Goal: Transaction & Acquisition: Purchase product/service

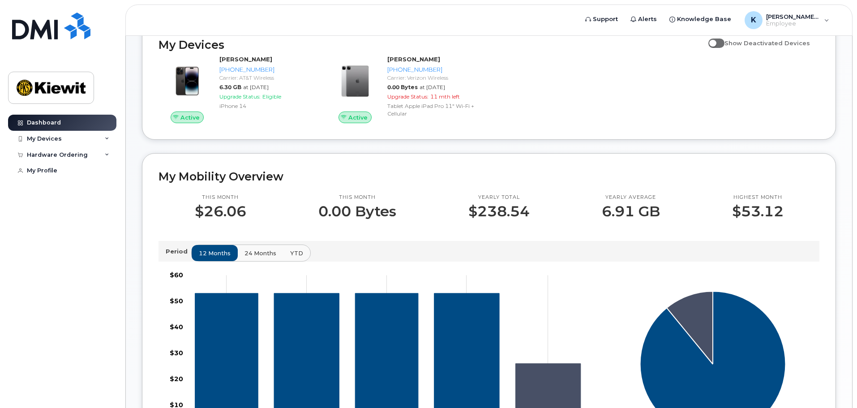
scroll to position [45, 0]
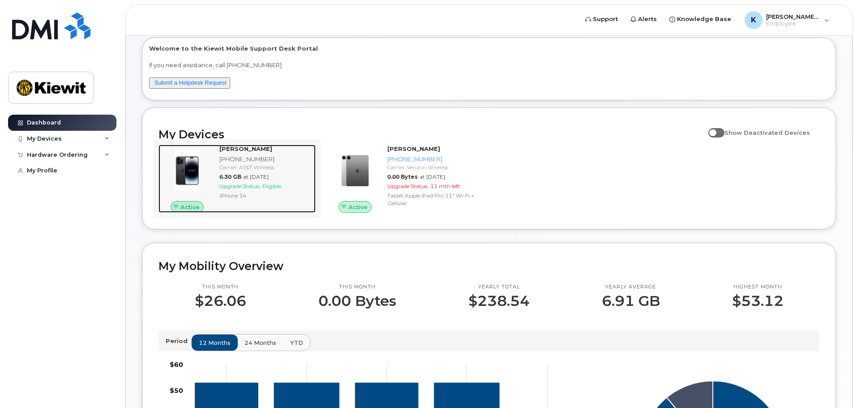
click at [239, 169] on div "Carrier: AT&T Wireless" at bounding box center [265, 167] width 93 height 8
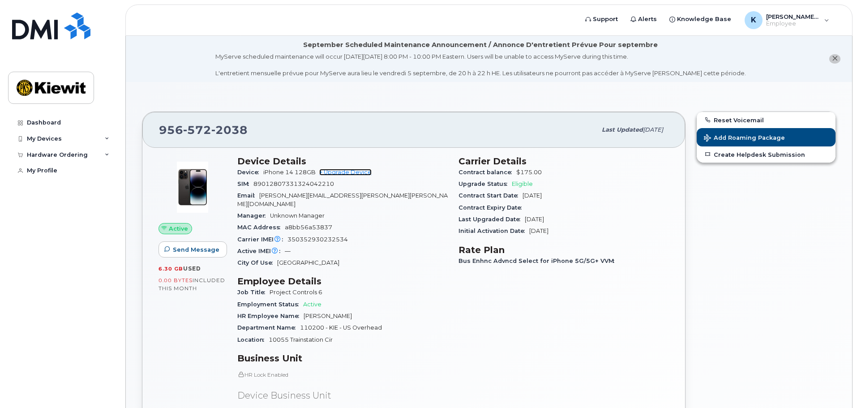
click at [351, 173] on link "+ Upgrade Device" at bounding box center [345, 172] width 52 height 7
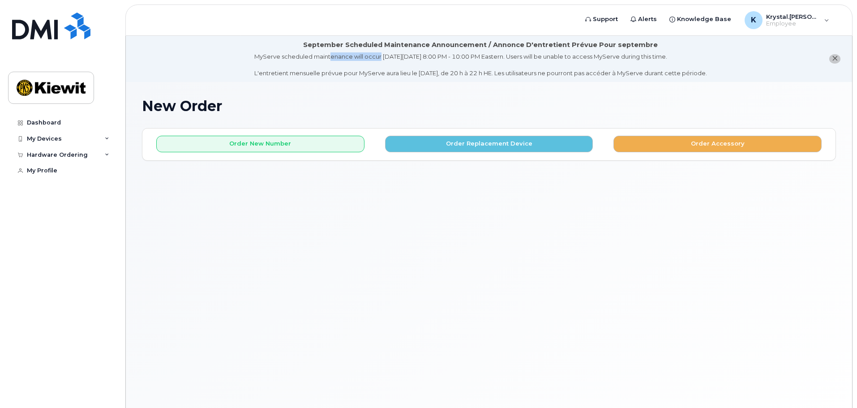
drag, startPoint x: 308, startPoint y: 57, endPoint x: 359, endPoint y: 56, distance: 51.0
click at [359, 56] on div "MyServe scheduled maintenance will occur [DATE][DATE] 8:00 PM - 10:00 PM Easter…" at bounding box center [480, 64] width 453 height 25
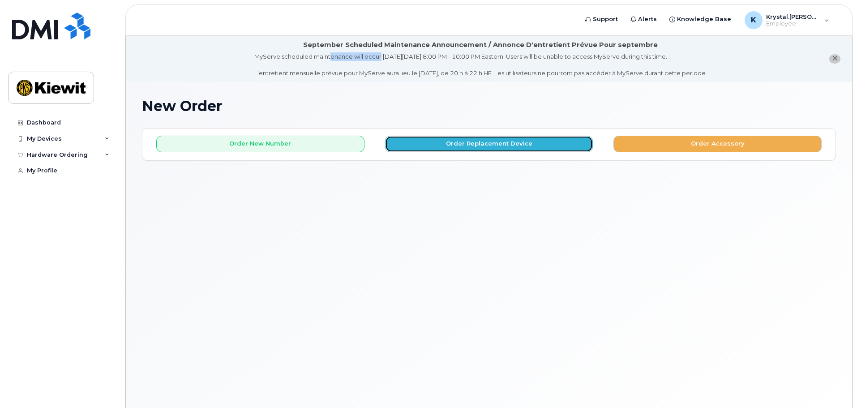
click at [455, 145] on button "Order Replacement Device" at bounding box center [489, 144] width 208 height 17
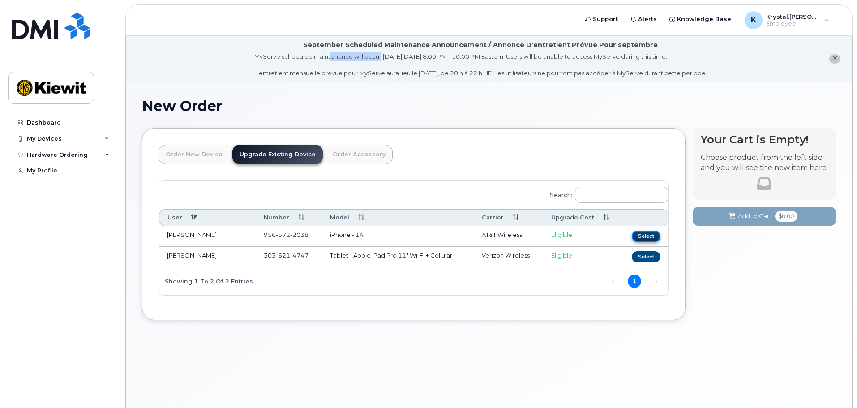
click at [650, 235] on button "Select" at bounding box center [646, 236] width 29 height 11
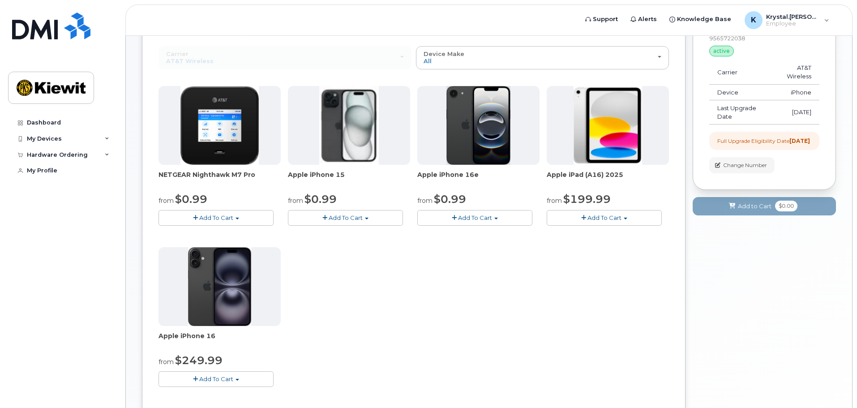
scroll to position [179, 0]
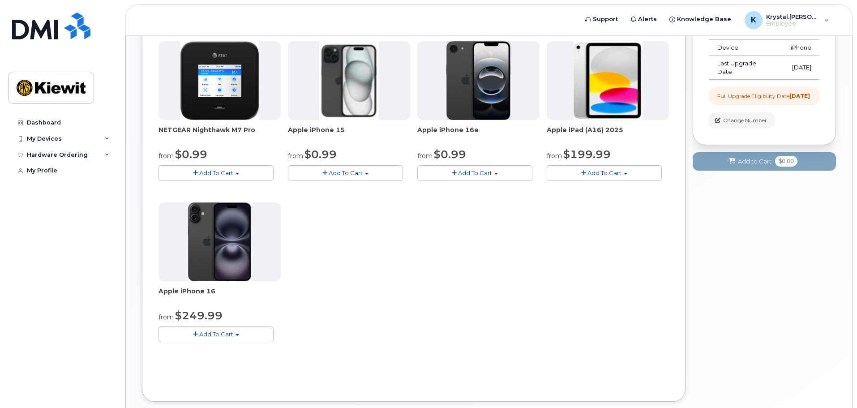
click at [479, 174] on span "Add To Cart" at bounding box center [475, 172] width 34 height 7
click at [581, 282] on div "NETGEAR Nighthawk M7 Pro from $0.99 Add To Cart $0.99 - 2 Year Upgrade $449.99 …" at bounding box center [413, 198] width 510 height 315
click at [234, 330] on button "Add To Cart" at bounding box center [215, 334] width 115 height 16
click at [401, 288] on div "NETGEAR Nighthawk M7 Pro from $0.99 Add To Cart $0.99 - 2 Year Upgrade $449.99 …" at bounding box center [413, 198] width 510 height 315
click at [449, 169] on button "Add To Cart" at bounding box center [474, 173] width 115 height 16
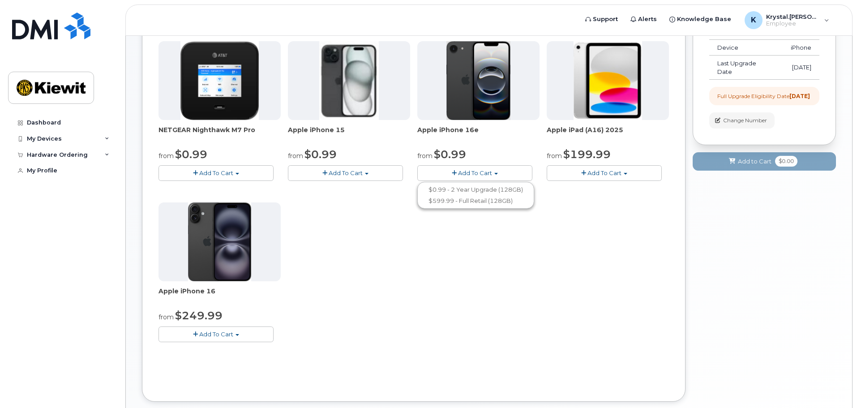
click at [473, 273] on div "NETGEAR Nighthawk M7 Pro from $0.99 Add To Cart $0.99 - 2 Year Upgrade $449.99 …" at bounding box center [413, 198] width 510 height 315
click at [347, 178] on button "Add To Cart" at bounding box center [345, 173] width 115 height 16
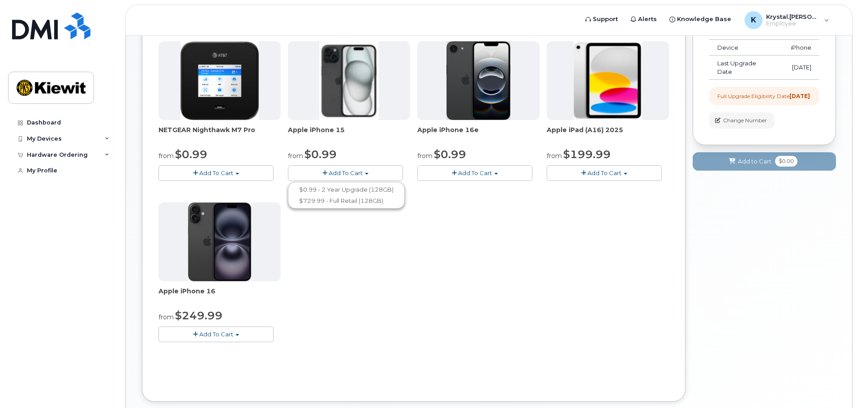
click at [515, 217] on div "NETGEAR Nighthawk M7 Pro from $0.99 Add To Cart $0.99 - 2 Year Upgrade $449.99 …" at bounding box center [413, 198] width 510 height 315
click at [593, 172] on span "Add To Cart" at bounding box center [604, 172] width 34 height 7
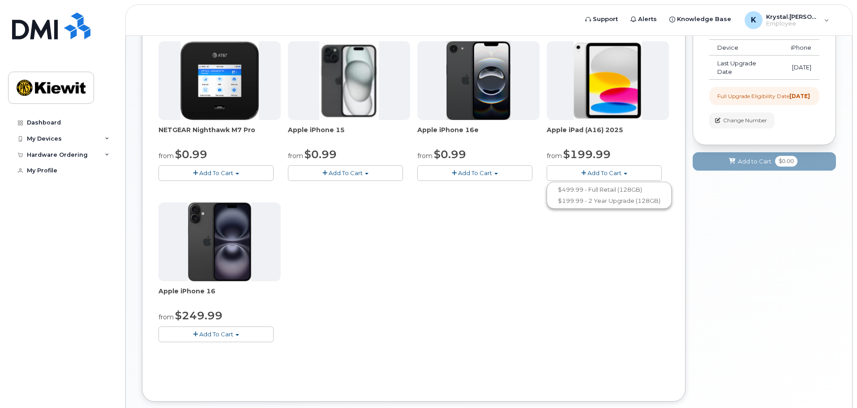
click at [539, 329] on div "NETGEAR Nighthawk M7 Pro from $0.99 Add To Cart $0.99 - 2 Year Upgrade $449.99 …" at bounding box center [413, 198] width 510 height 315
click at [353, 176] on span "Add To Cart" at bounding box center [346, 172] width 34 height 7
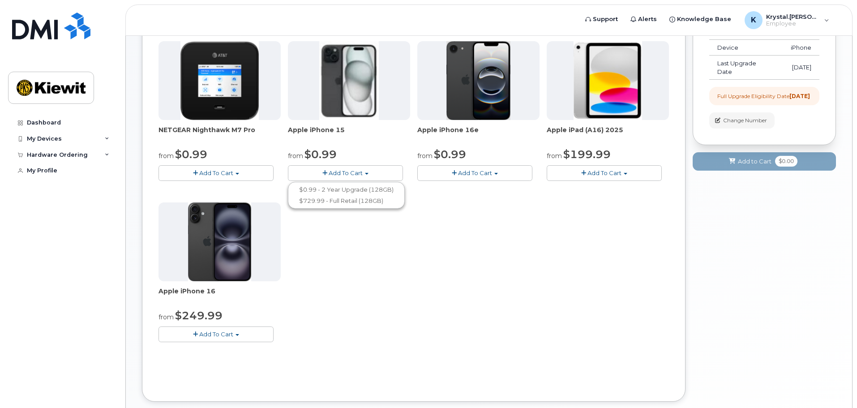
click at [484, 200] on div "NETGEAR Nighthawk M7 Pro from $0.99 Add To Cart $0.99 - 2 Year Upgrade $449.99 …" at bounding box center [413, 198] width 510 height 315
click at [364, 170] on button "Add To Cart" at bounding box center [345, 173] width 115 height 16
click at [560, 241] on div "NETGEAR Nighthawk M7 Pro from $0.99 Add To Cart $0.99 - 2 Year Upgrade $449.99 …" at bounding box center [413, 198] width 510 height 315
click at [494, 172] on button "Add To Cart" at bounding box center [474, 173] width 115 height 16
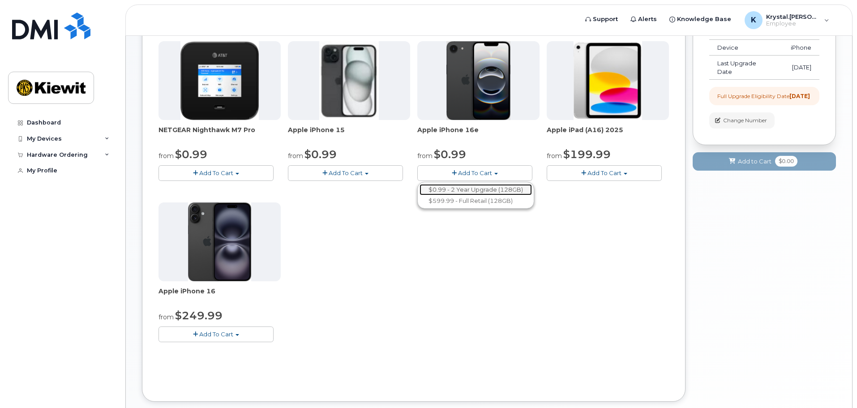
click at [480, 189] on link "$0.99 - 2 Year Upgrade (128GB)" at bounding box center [475, 189] width 112 height 11
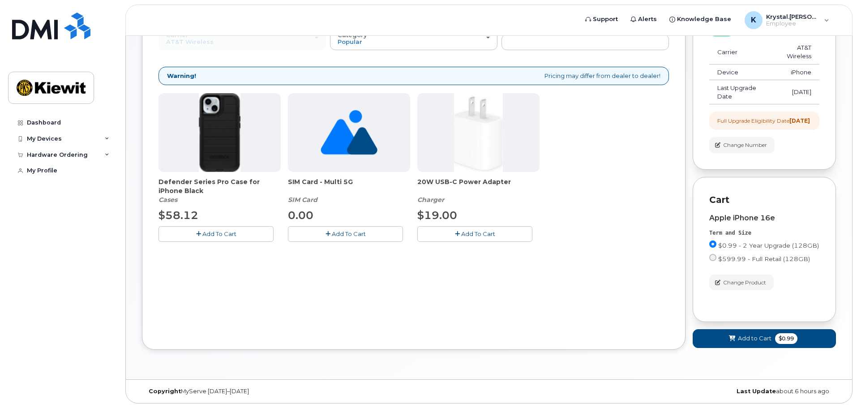
click at [471, 230] on span "Add To Cart" at bounding box center [478, 233] width 34 height 7
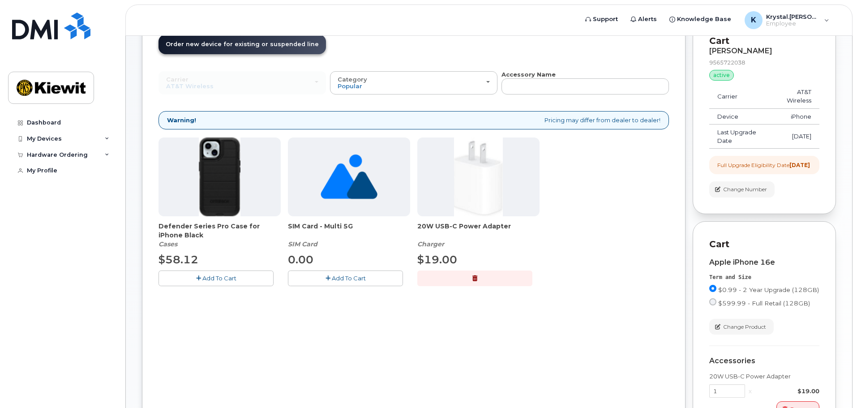
scroll to position [244, 0]
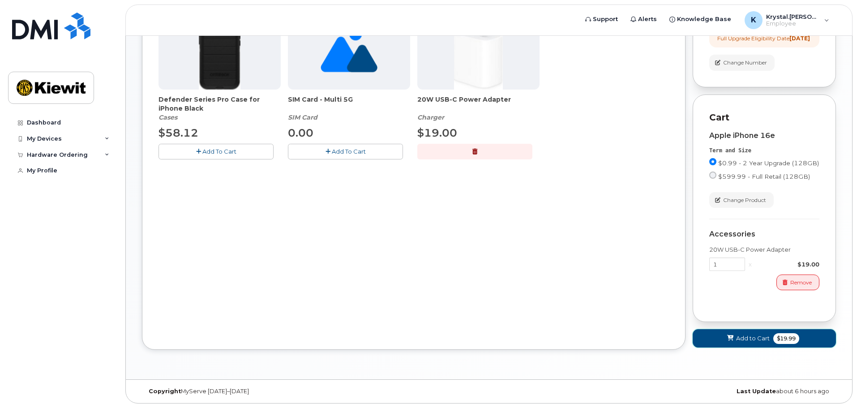
click at [747, 338] on span "Add to Cart" at bounding box center [753, 338] width 34 height 9
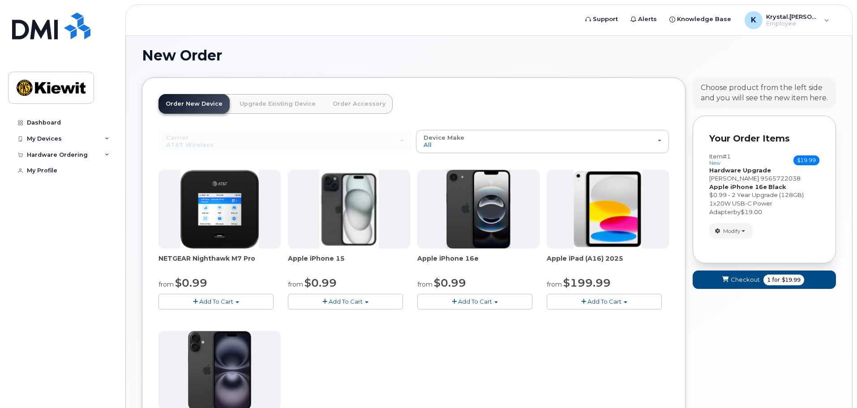
scroll to position [231, 0]
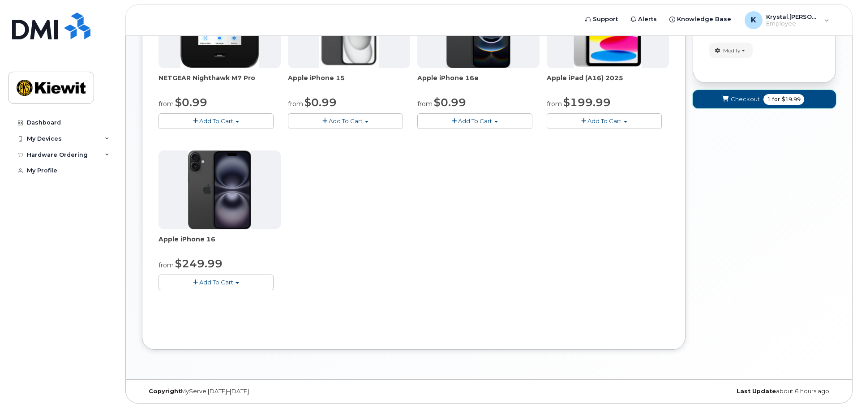
click at [732, 103] on span "Checkout" at bounding box center [745, 99] width 29 height 9
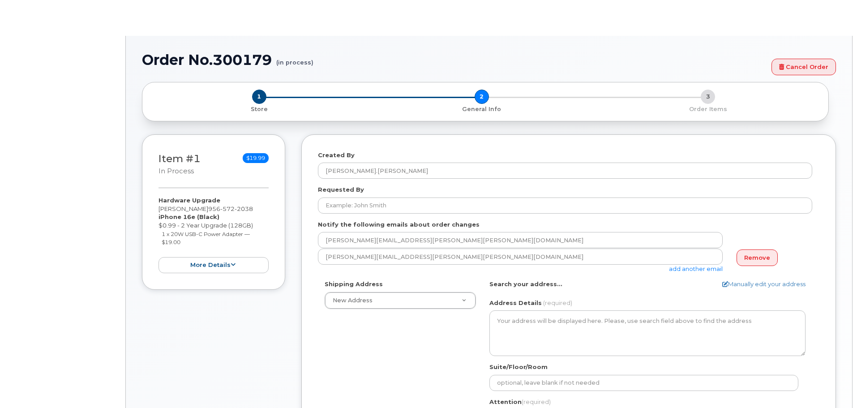
select select
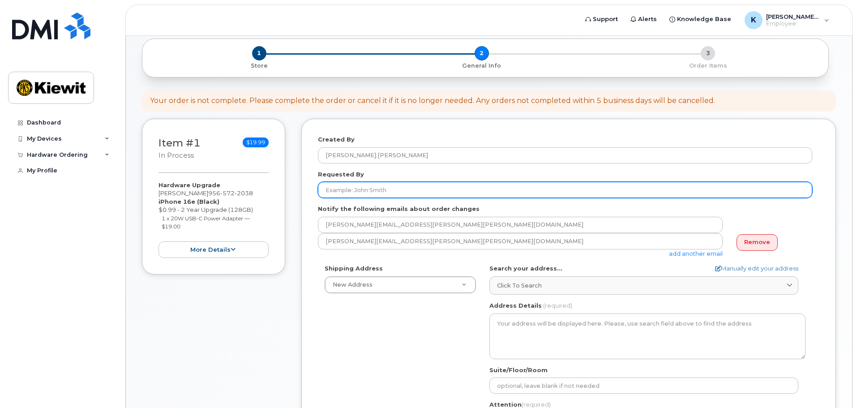
scroll to position [134, 0]
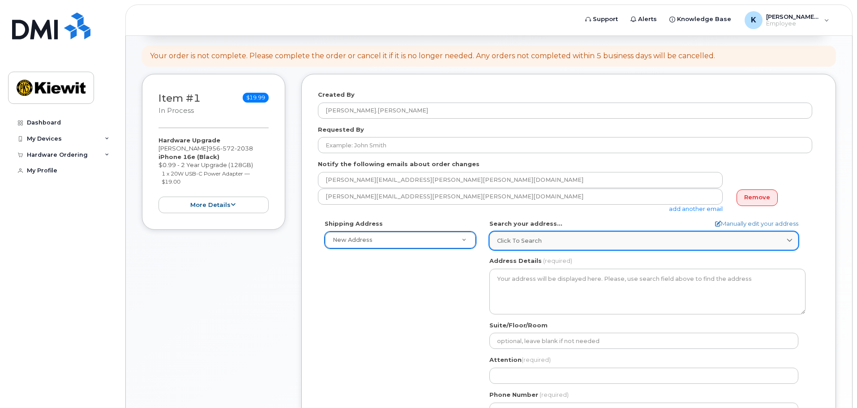
click at [534, 242] on span "Click to search" at bounding box center [519, 240] width 45 height 9
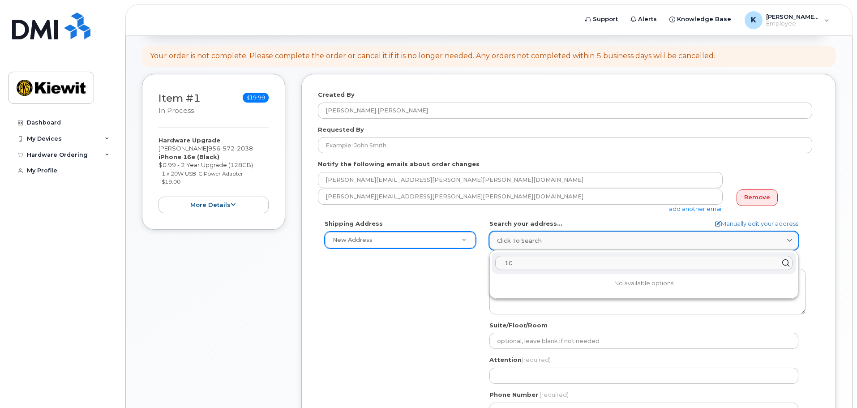
type input "1"
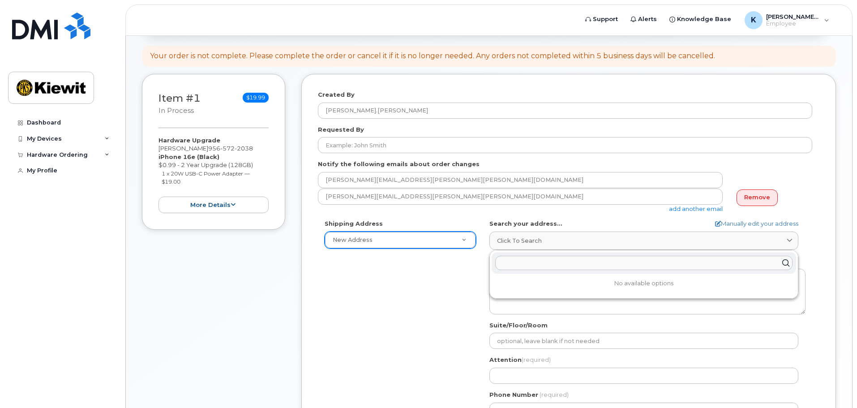
click at [556, 265] on input "text" at bounding box center [643, 263] width 297 height 14
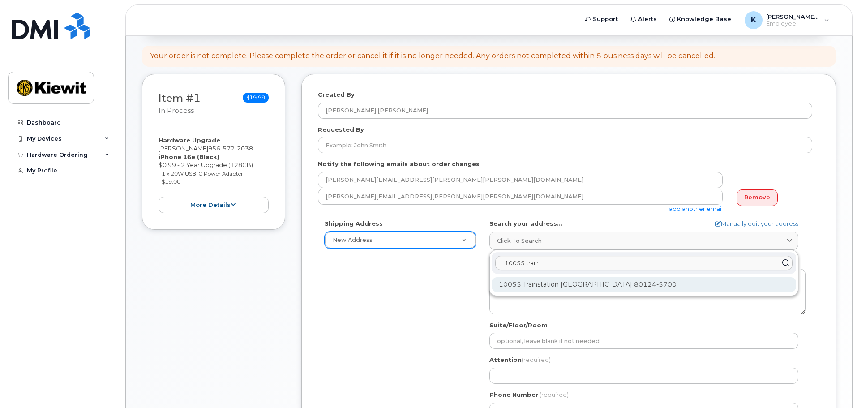
type input "10055 train"
click at [570, 291] on div "10055 Trainstation Cir Lone Tree CO 80124-5700" at bounding box center [644, 284] width 304 height 15
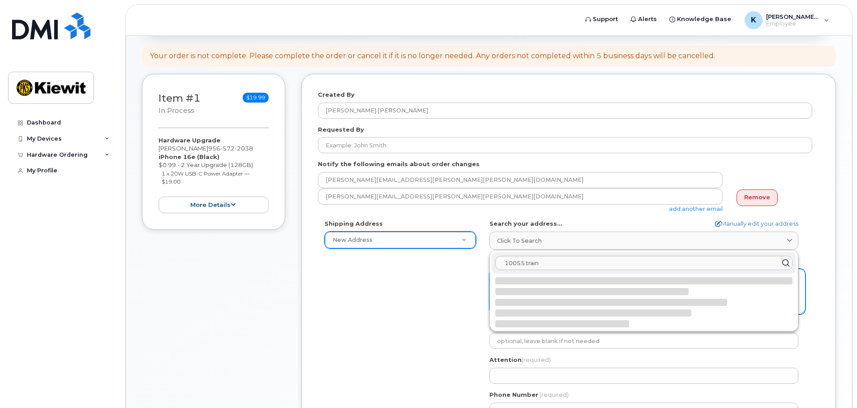
select select
type textarea "10055 Trainstation Cir LONE TREE CO 80124-5700 UNITED STATES"
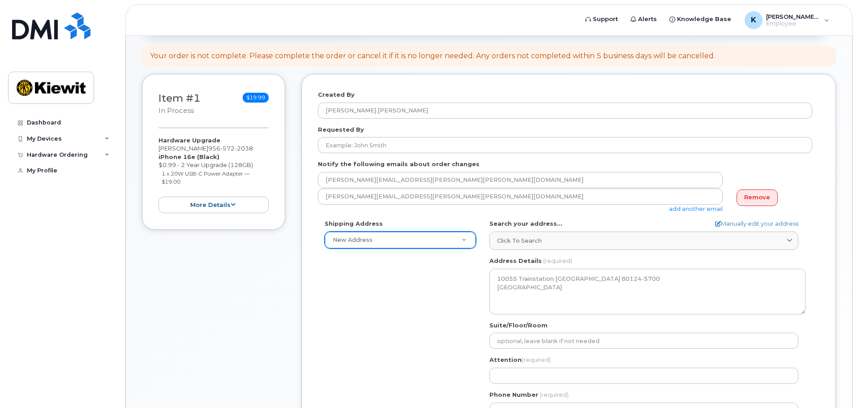
click at [407, 314] on div "Shipping Address New Address New Address CO Lone Tree Search your address... Ma…" at bounding box center [565, 321] width 494 height 205
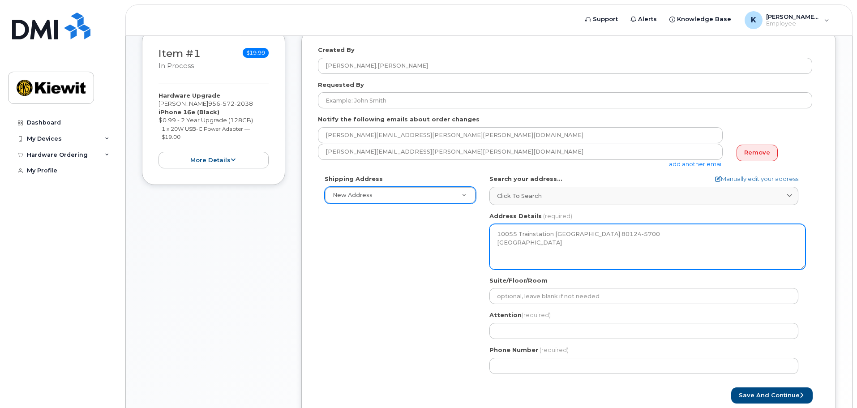
scroll to position [224, 0]
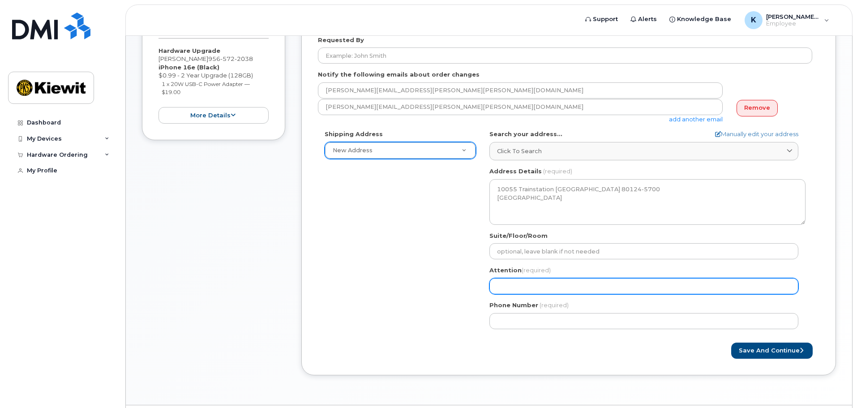
click at [555, 288] on input "Attention (required)" at bounding box center [643, 286] width 309 height 16
select select
type input "K"
select select
type input "Kr"
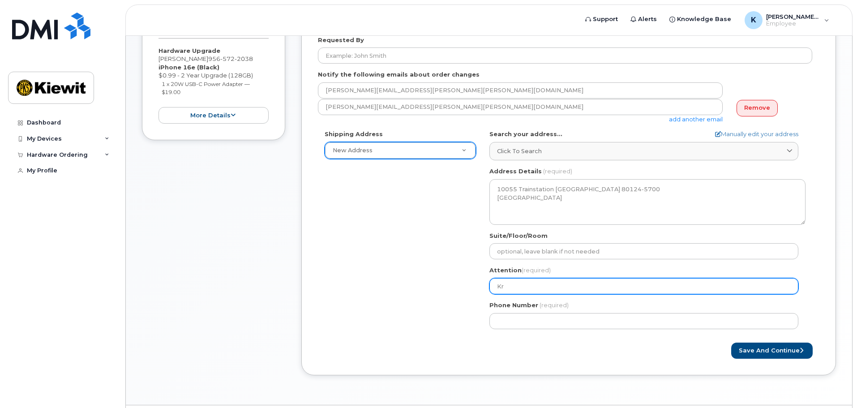
select select
type input "Kry"
select select
type input "Krys"
select select
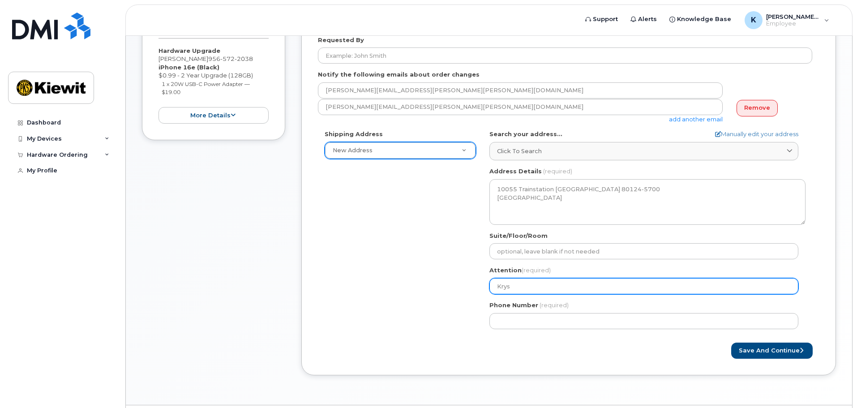
type input "Kryst"
select select
type input "Krysta"
select select
type input "Krystal"
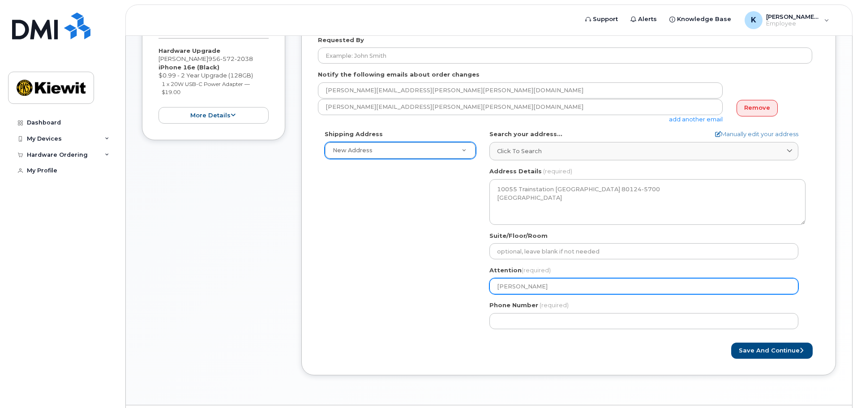
select select
type input "Krystal M"
select select
type input "Krystal Mo"
select select
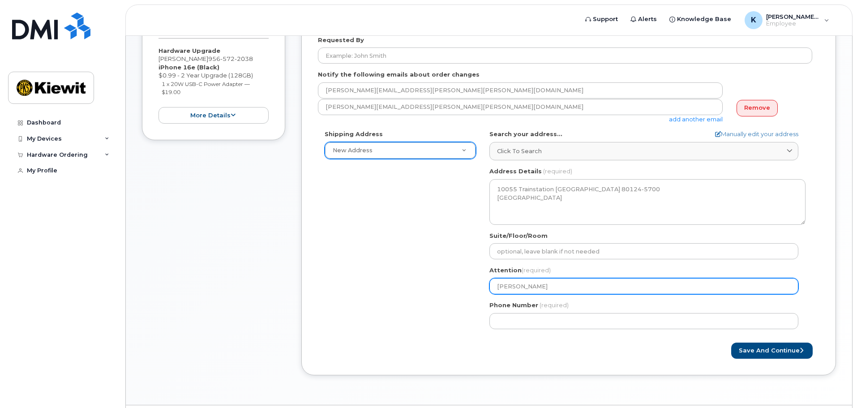
type input "Krystal Mon"
select select
type input "Krystal Mont"
select select
type input "Krystal Montg"
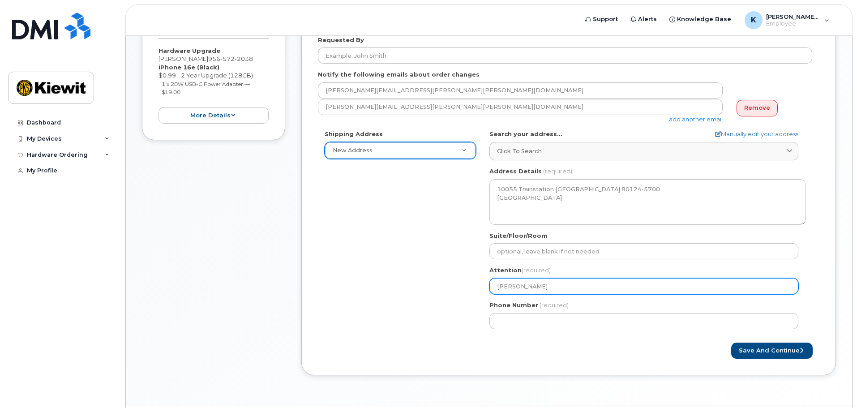
select select
type input "Krystal Montgo"
select select
type input "Krystal Montgom"
select select
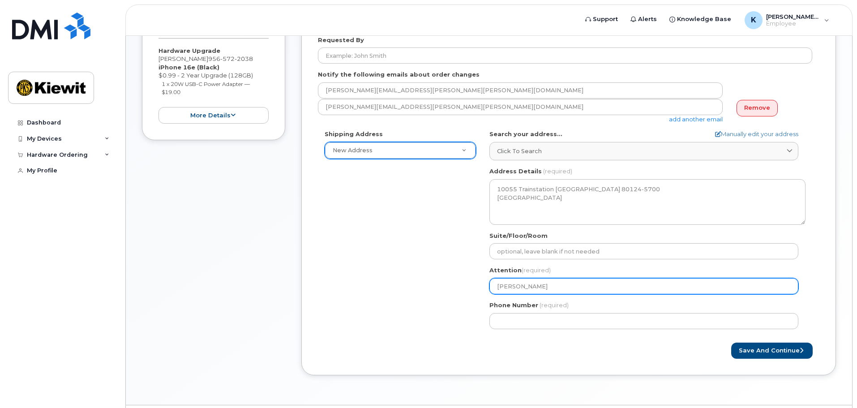
type input "Krystal Montgome"
select select
type input "Krystal Montgomer"
select select
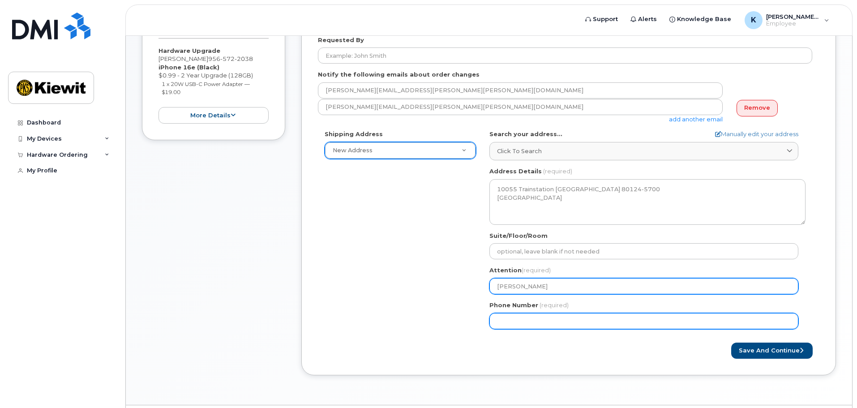
type input "[PERSON_NAME]"
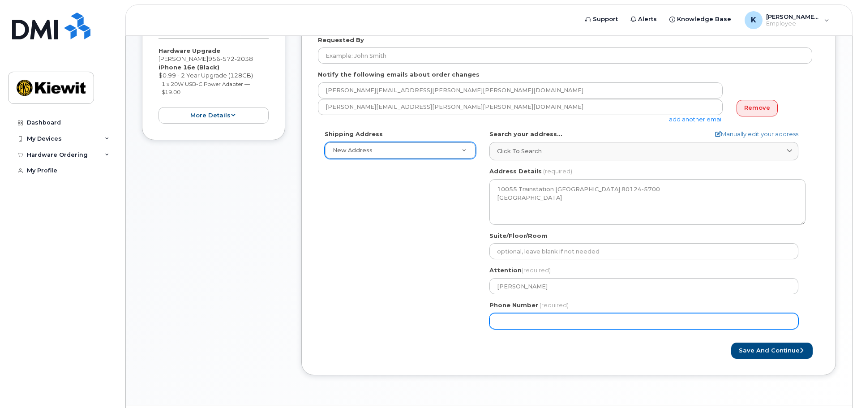
click at [555, 320] on input "Phone Number" at bounding box center [643, 321] width 309 height 16
type input "956572203"
select select
type input "9565722038"
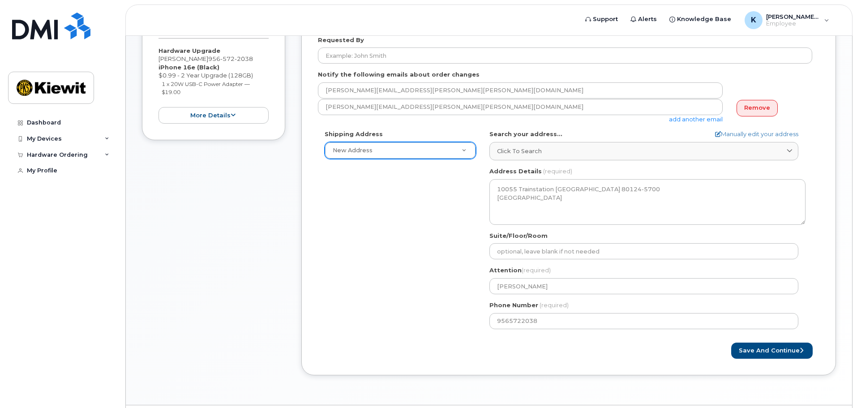
click at [400, 296] on div "Shipping Address New Address New Address CO Lone Tree Search your address... Ma…" at bounding box center [565, 232] width 494 height 205
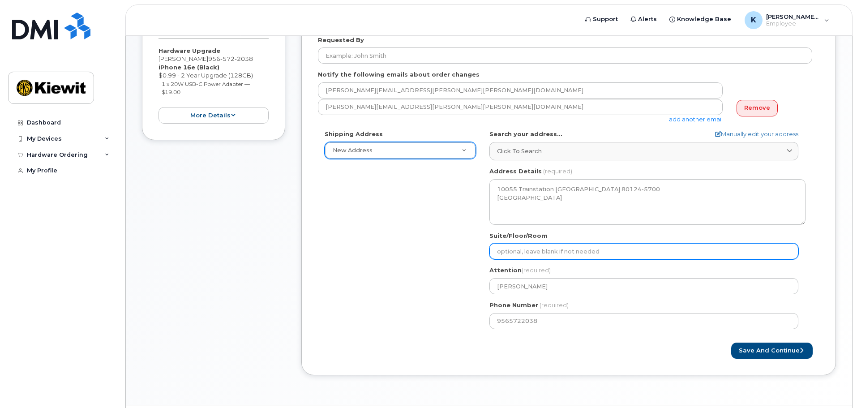
click at [628, 249] on input "Suite/Floor/Room" at bounding box center [643, 251] width 309 height 16
select select
type input "5"
select select
type input "50"
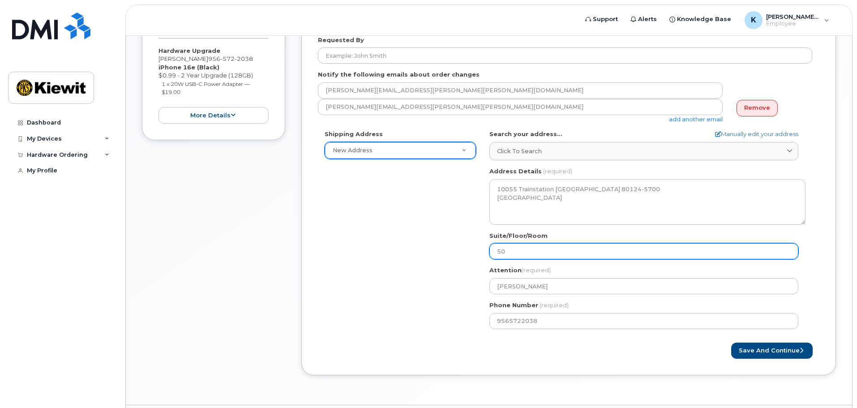
select select
type input "506"
select select
type input "5061"
select select
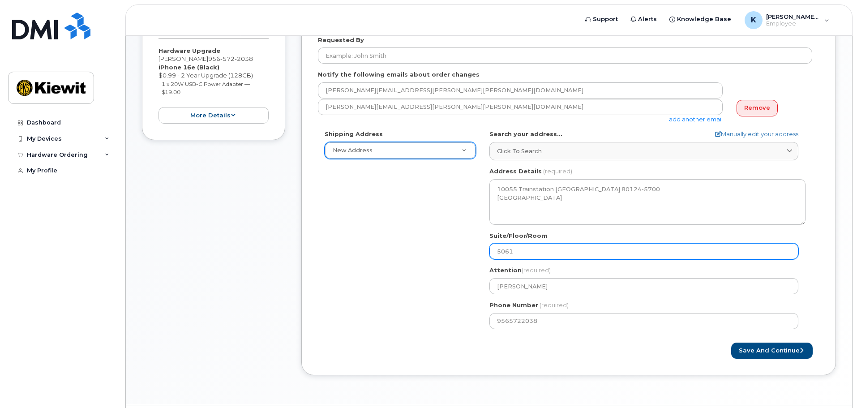
type input "506"
select select
type input "50"
select select
type input "501"
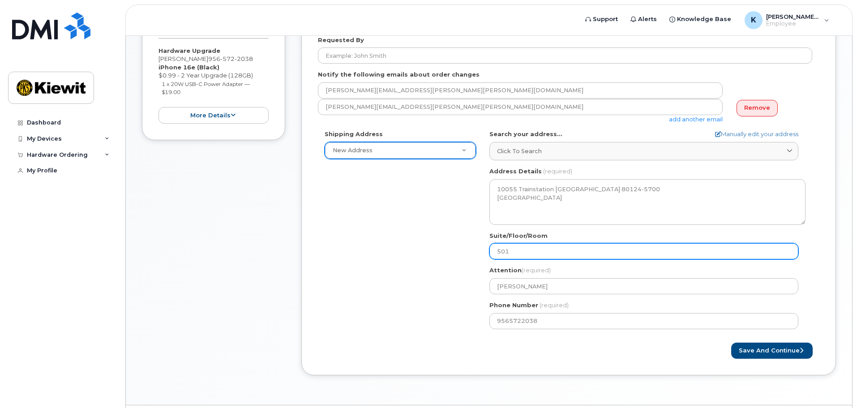
select select
type input "5016"
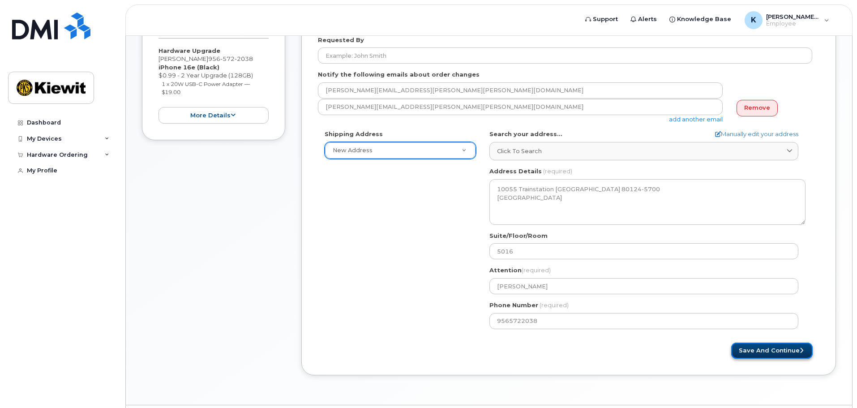
click at [772, 355] on button "Save and Continue" at bounding box center [771, 350] width 81 height 17
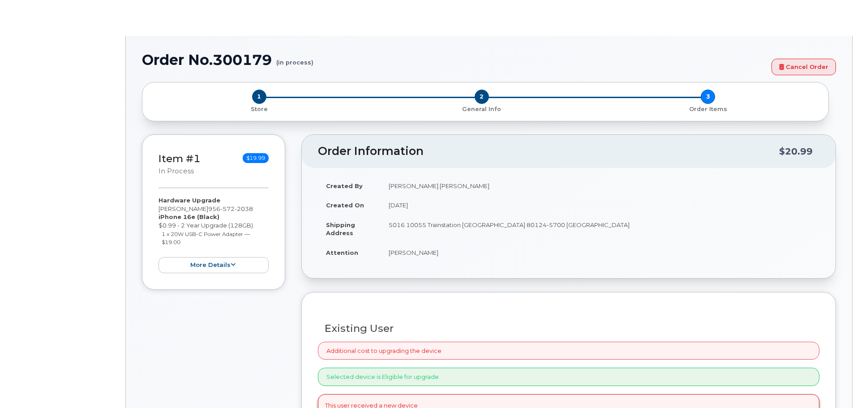
radio input "true"
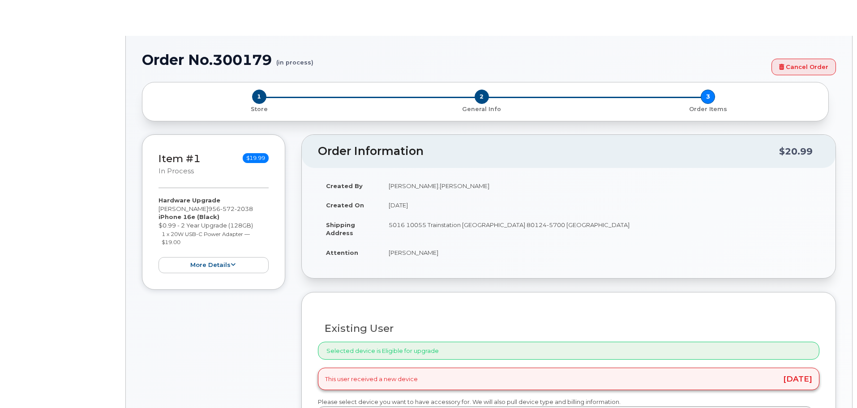
type input "2144584"
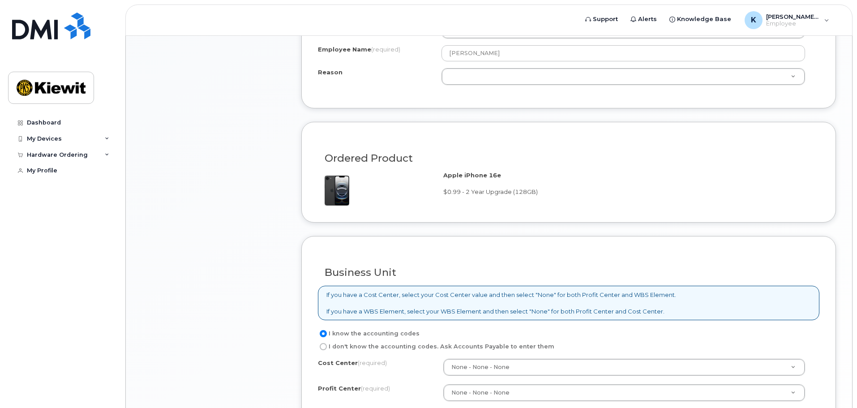
scroll to position [627, 0]
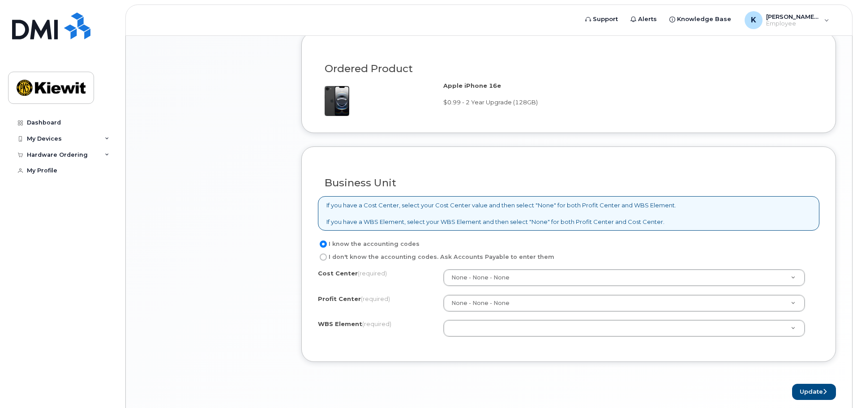
click at [499, 259] on label "I don't know the accounting codes. Ask Accounts Payable to enter them" at bounding box center [436, 257] width 236 height 11
click at [327, 259] on input "I don't know the accounting codes. Ask Accounts Payable to enter them" at bounding box center [323, 256] width 7 height 7
radio input "true"
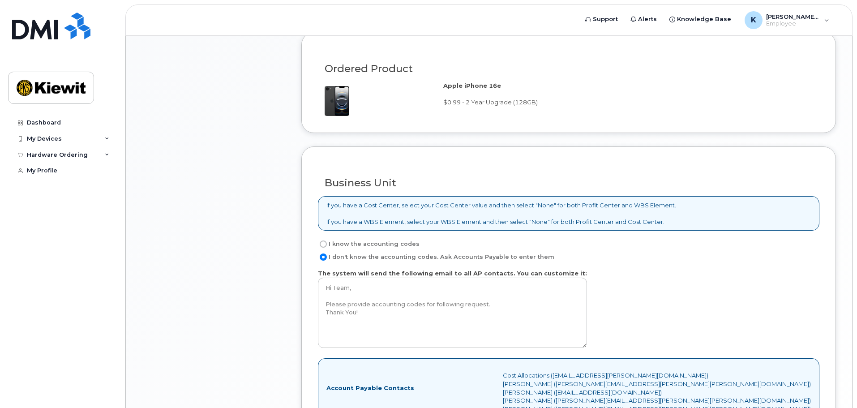
scroll to position [716, 0]
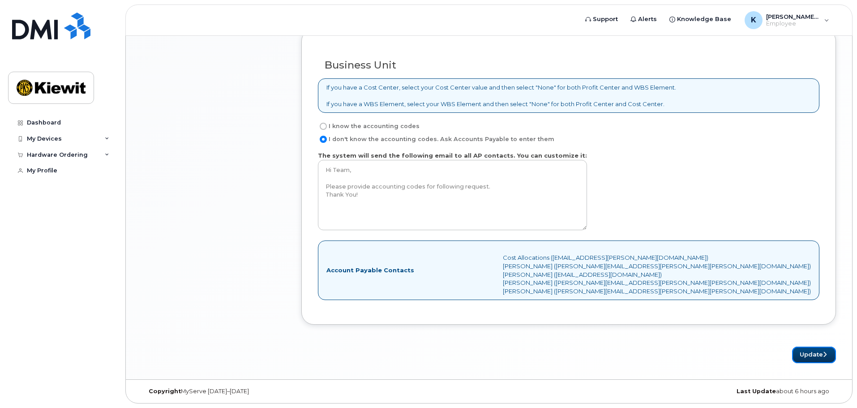
click at [808, 353] on button "Update" at bounding box center [814, 355] width 44 height 17
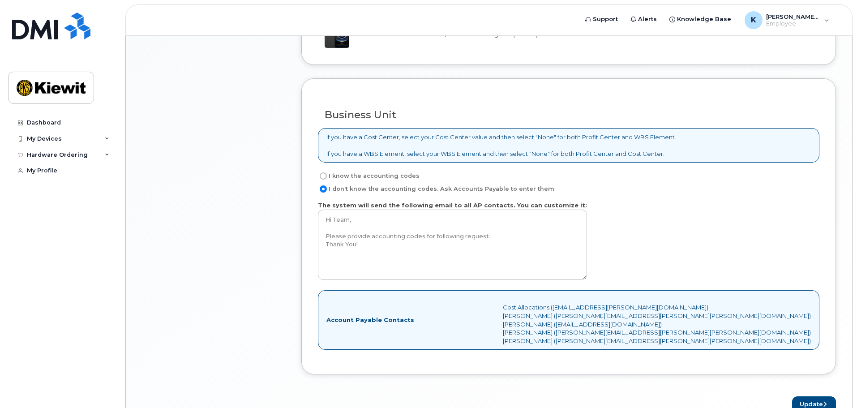
scroll to position [745, 0]
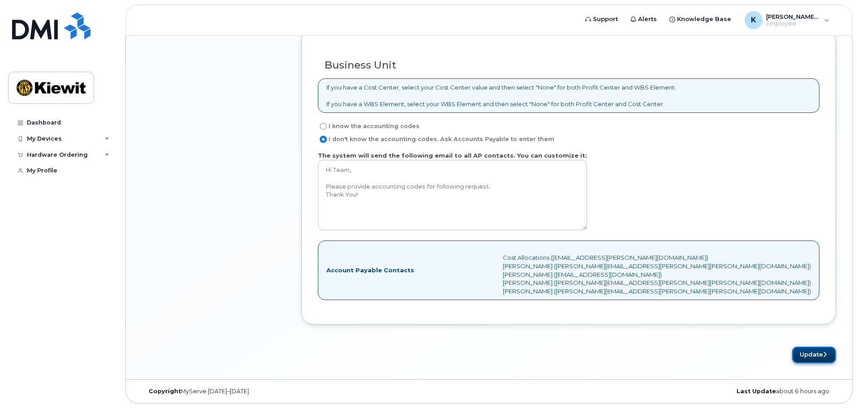
click at [815, 355] on button "Update" at bounding box center [814, 355] width 44 height 17
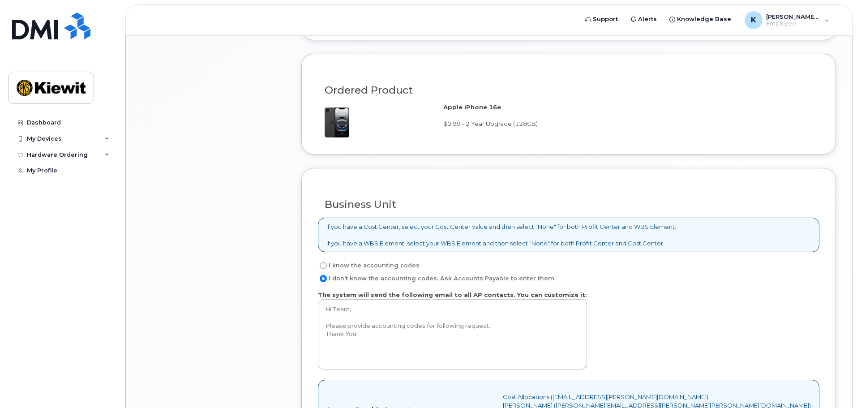
click at [397, 13] on header "Support Alerts Knowledge Base K Krystal.Montgomery Employee English Français Si…" at bounding box center [488, 19] width 727 height 31
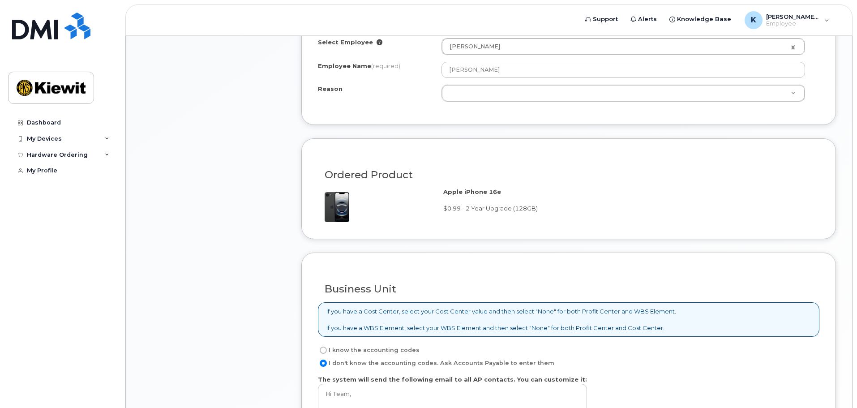
scroll to position [476, 0]
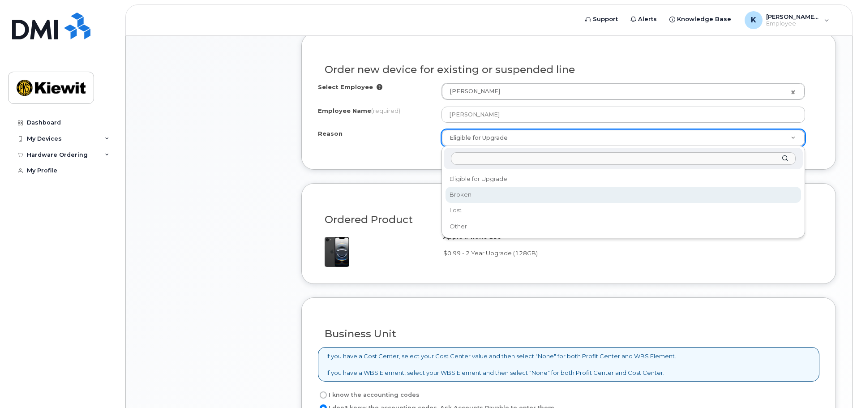
select select "broken"
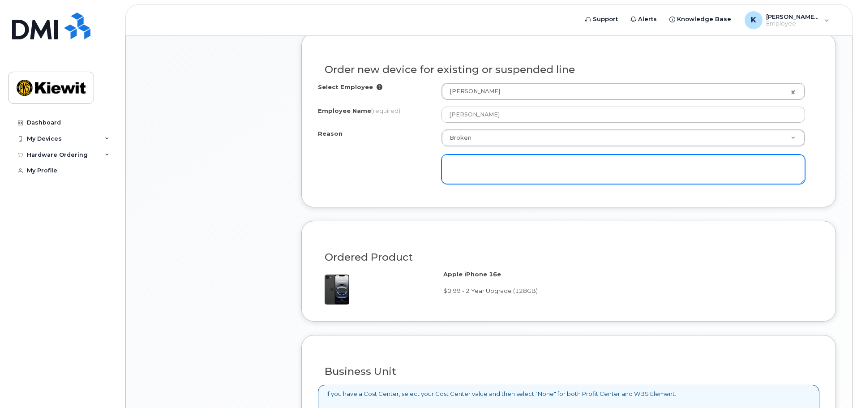
click at [508, 169] on textarea at bounding box center [623, 169] width 364 height 30
type textarea "Screen Cracked and buttons sticking. Eligible for upgrade"
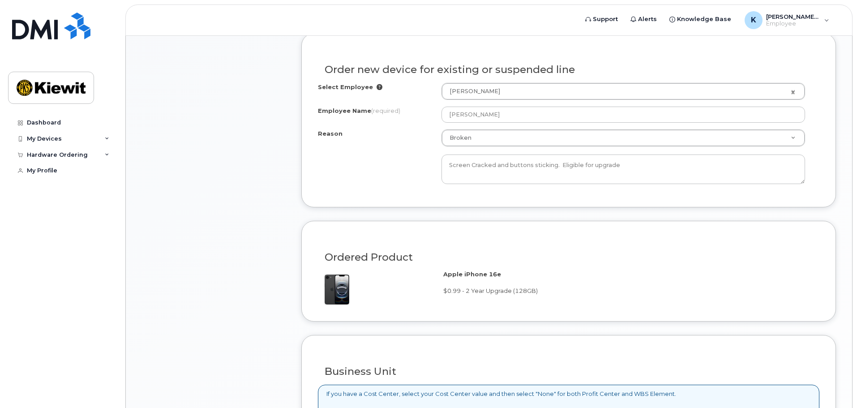
click at [407, 179] on div "Reason Broken Reason Eligible for Upgrade Broken Lost Other Screen Cracked and …" at bounding box center [568, 156] width 501 height 55
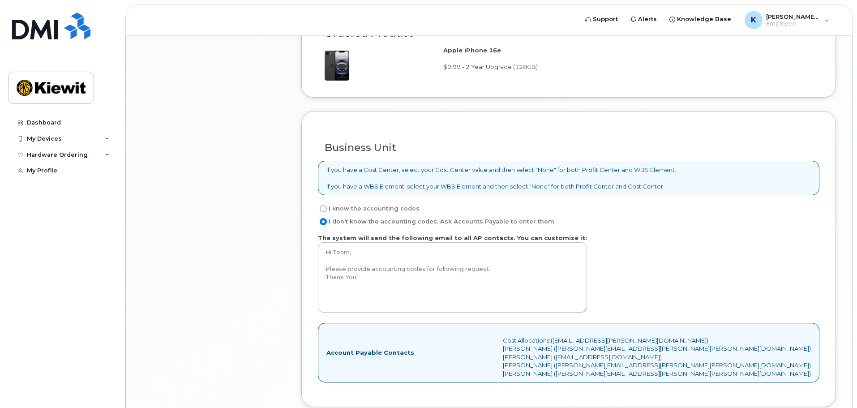
scroll to position [782, 0]
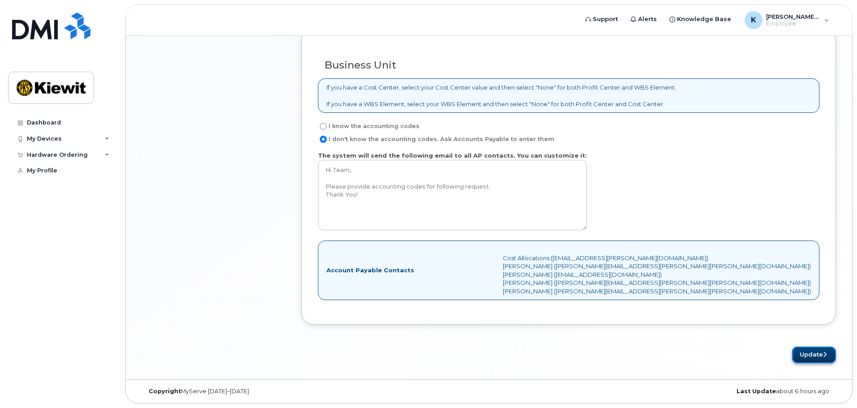
click at [810, 354] on button "Update" at bounding box center [814, 355] width 44 height 17
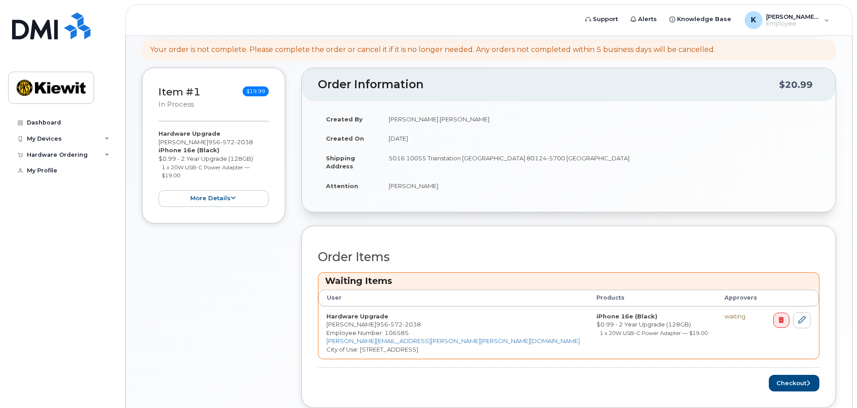
scroll to position [237, 0]
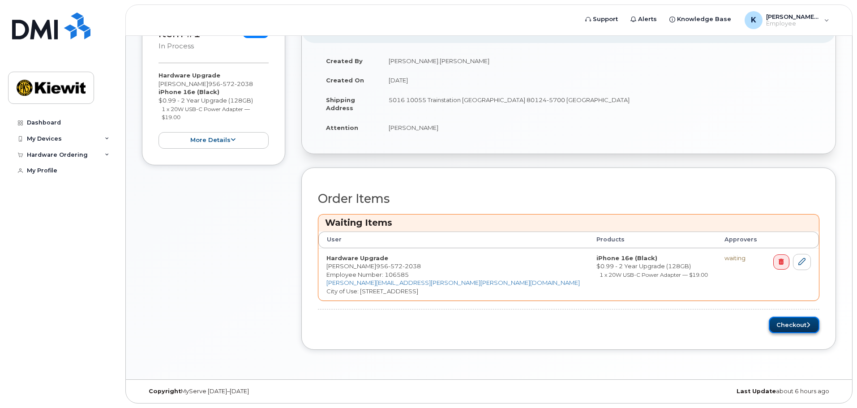
click at [799, 324] on button "Checkout" at bounding box center [794, 325] width 51 height 17
